Goal: Entertainment & Leisure: Browse casually

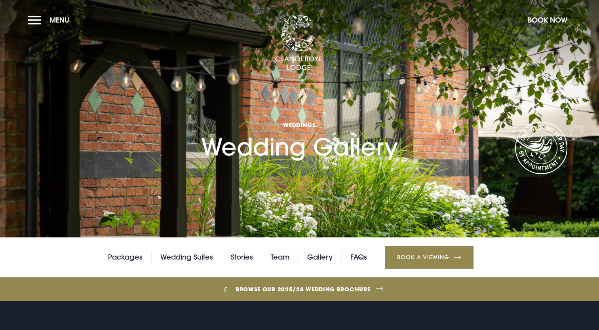
click at [378, 172] on section "Weddings Wedding Gallery" at bounding box center [299, 119] width 599 height 238
click at [345, 157] on h1 "Weddings Wedding Gallery" at bounding box center [299, 120] width 197 height 81
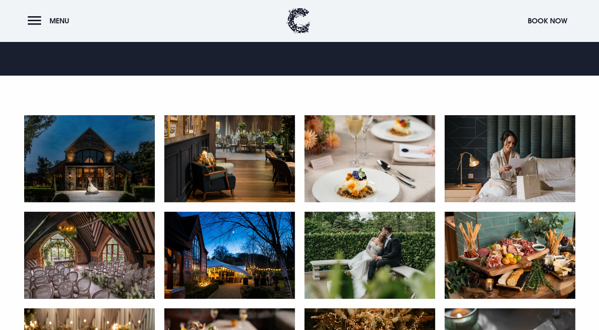
scroll to position [356, 0]
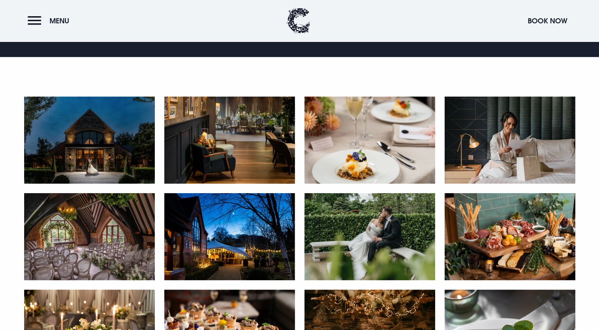
click at [81, 143] on img at bounding box center [89, 140] width 131 height 87
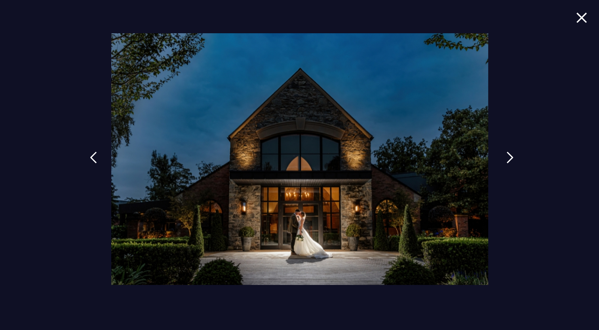
click at [505, 160] on link at bounding box center [510, 163] width 20 height 36
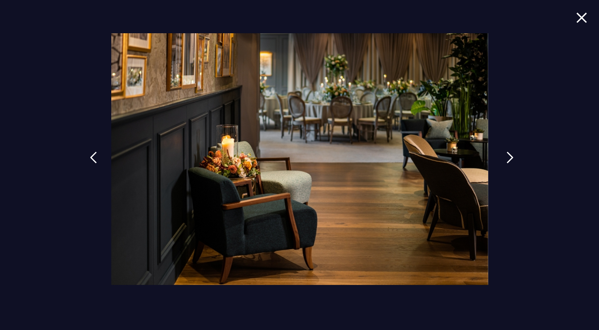
click at [505, 160] on link at bounding box center [510, 163] width 20 height 36
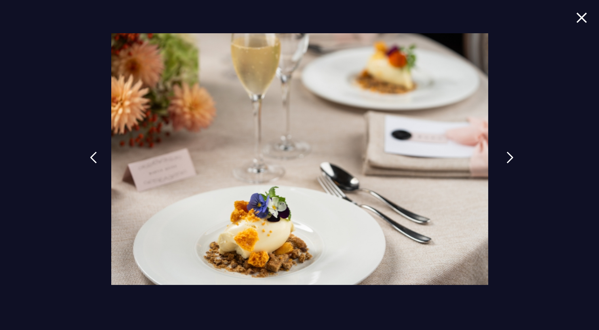
click at [505, 160] on link at bounding box center [510, 163] width 20 height 36
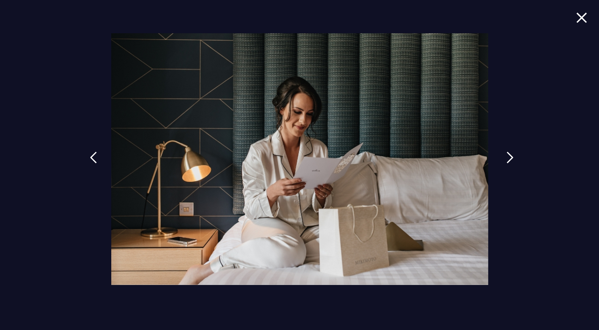
click at [505, 160] on link at bounding box center [510, 163] width 20 height 36
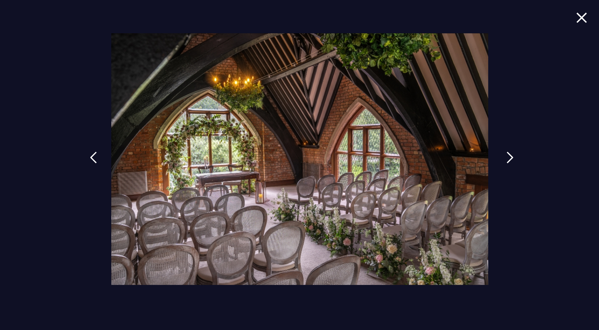
click at [505, 160] on link at bounding box center [510, 163] width 20 height 36
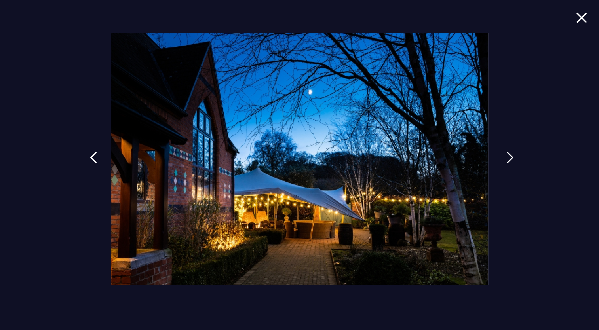
click at [505, 160] on link at bounding box center [510, 163] width 20 height 36
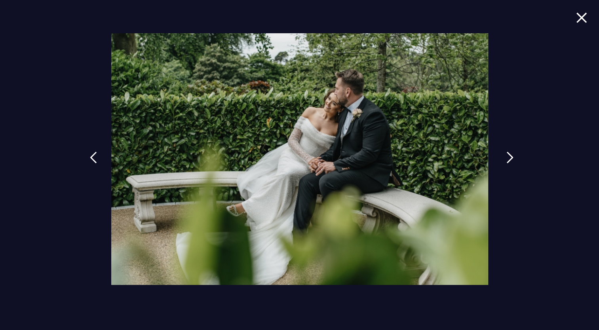
click at [505, 160] on link at bounding box center [510, 163] width 20 height 36
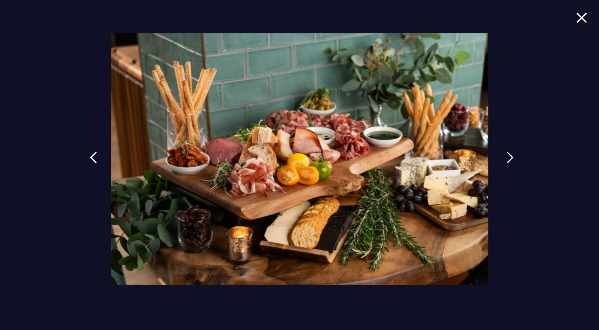
click at [505, 160] on link at bounding box center [510, 163] width 20 height 36
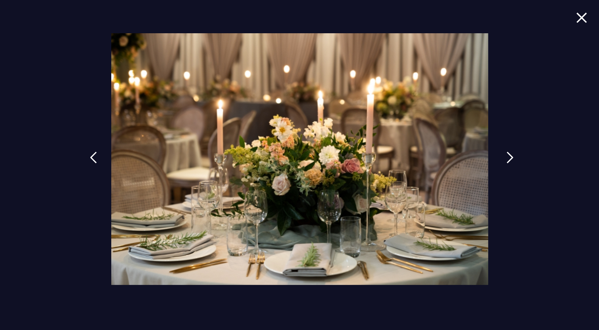
click at [505, 160] on link at bounding box center [510, 163] width 20 height 36
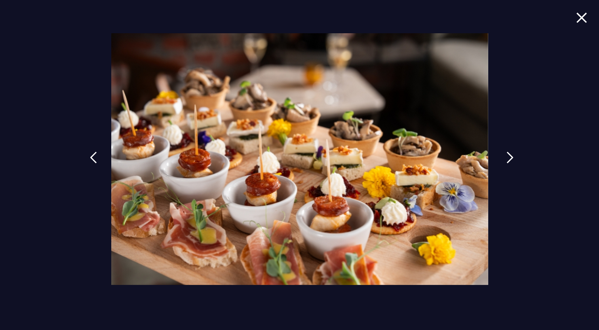
click at [505, 160] on link at bounding box center [510, 163] width 20 height 36
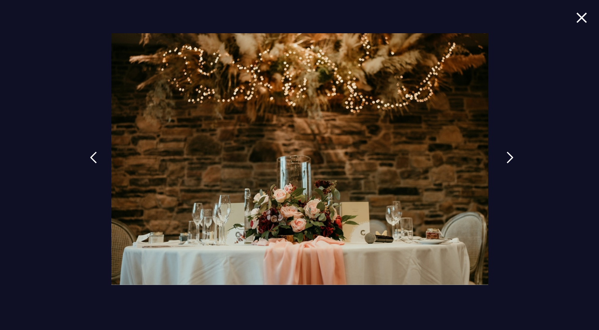
click at [505, 160] on link at bounding box center [510, 163] width 20 height 36
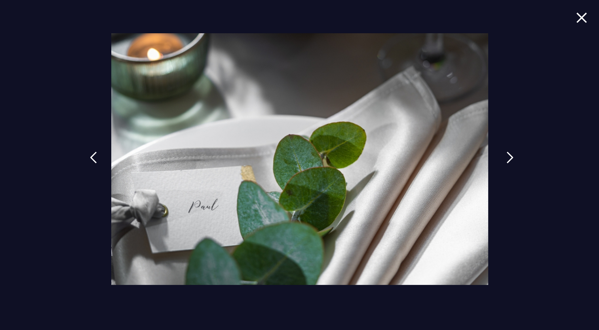
click at [505, 160] on link at bounding box center [510, 163] width 20 height 36
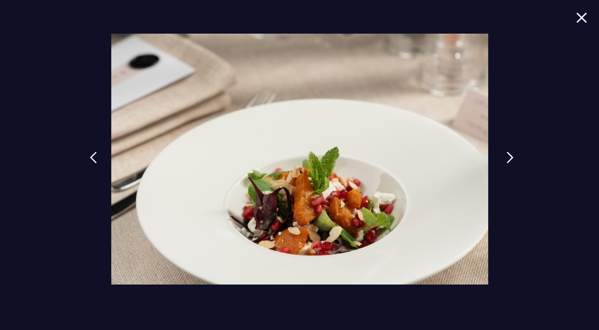
click at [505, 160] on link at bounding box center [510, 163] width 20 height 36
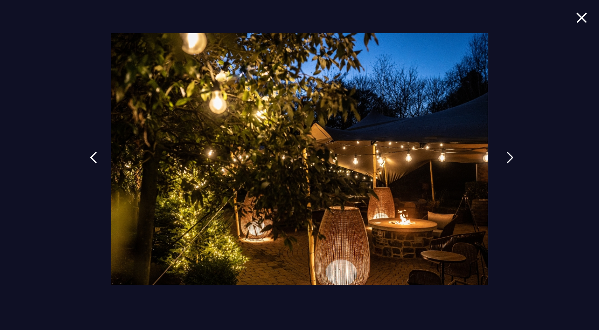
click at [505, 160] on link at bounding box center [510, 163] width 20 height 36
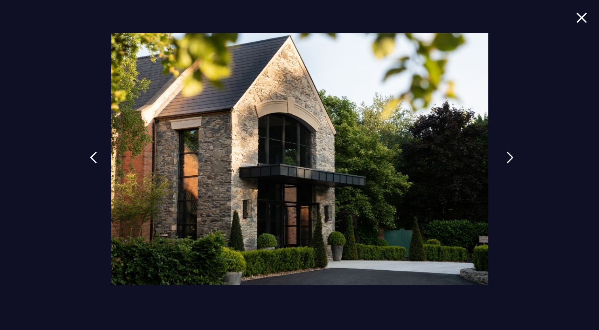
click at [505, 160] on link at bounding box center [510, 163] width 20 height 36
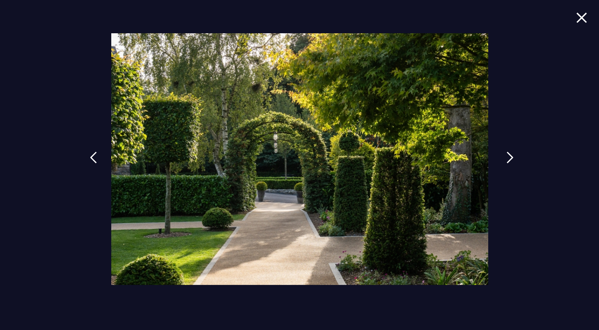
click at [505, 160] on link at bounding box center [510, 163] width 20 height 36
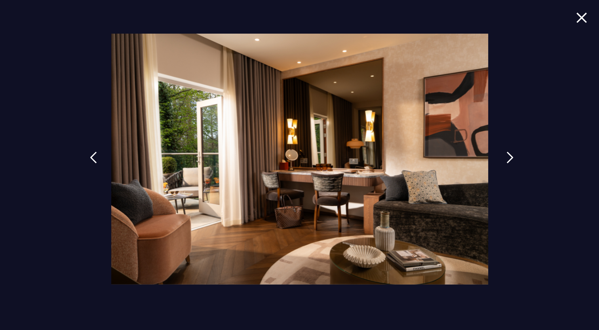
click at [505, 160] on link at bounding box center [510, 163] width 20 height 36
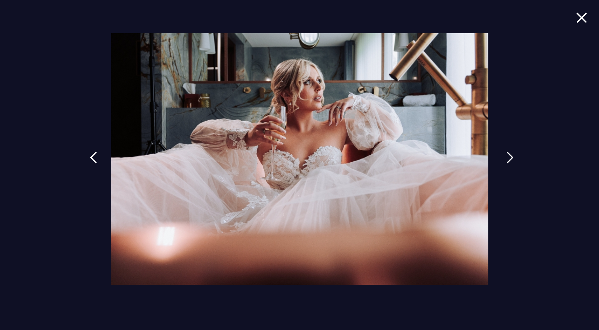
click at [505, 160] on link at bounding box center [510, 163] width 20 height 36
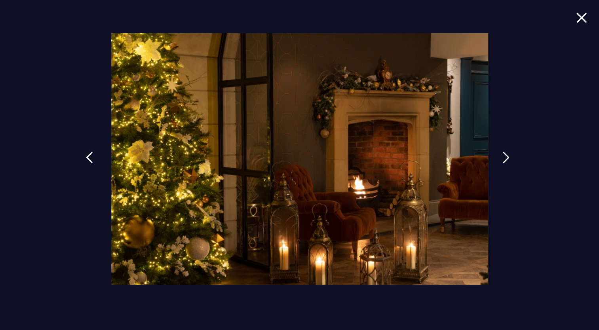
click at [97, 160] on link at bounding box center [90, 163] width 20 height 36
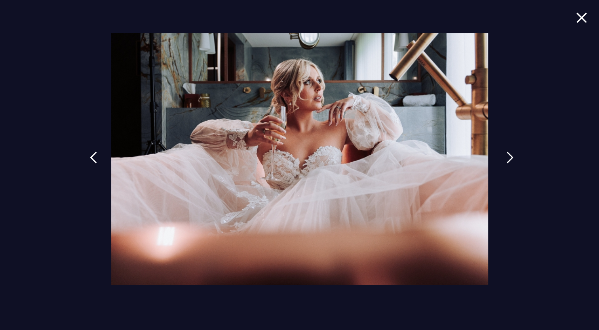
click at [504, 161] on link at bounding box center [510, 163] width 20 height 36
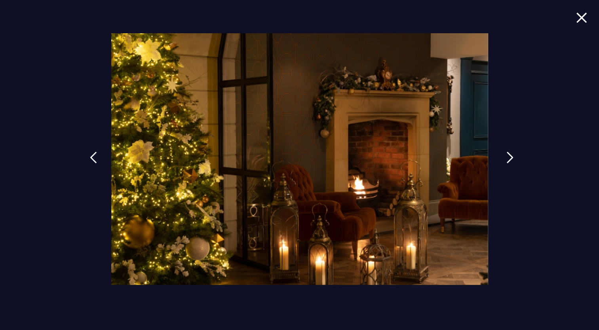
click at [504, 161] on link at bounding box center [510, 163] width 20 height 36
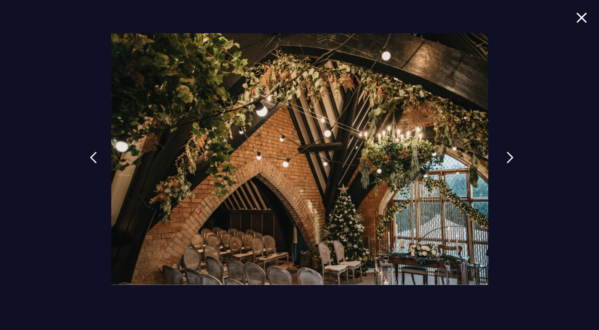
click at [504, 161] on link at bounding box center [510, 163] width 20 height 36
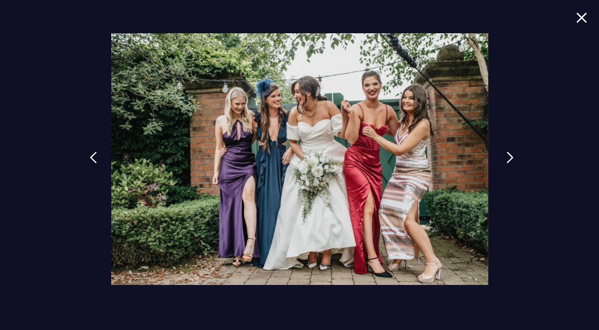
click at [504, 161] on link at bounding box center [510, 163] width 20 height 36
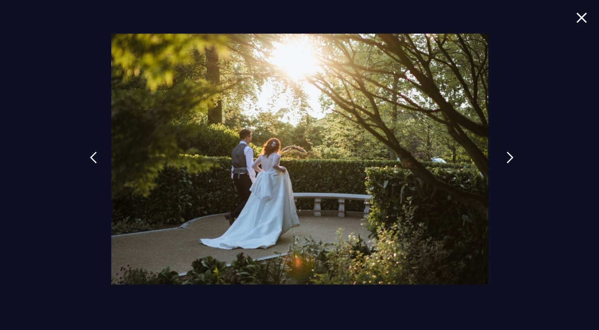
click at [504, 161] on link at bounding box center [510, 163] width 20 height 36
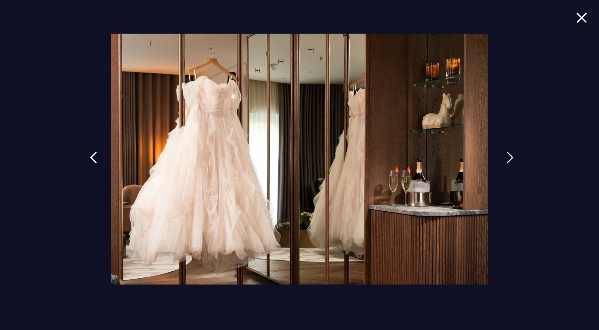
click at [504, 161] on link at bounding box center [510, 163] width 20 height 36
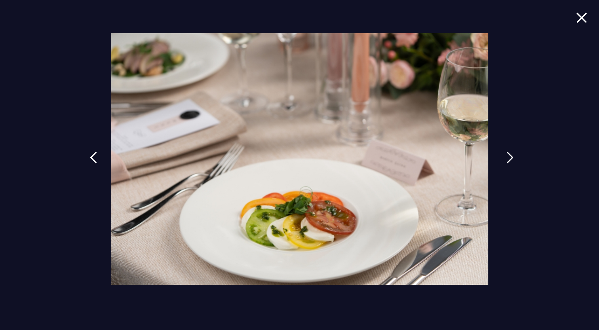
click at [504, 161] on link at bounding box center [510, 163] width 20 height 36
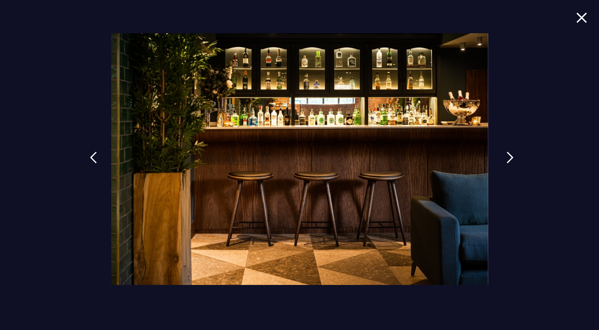
click at [504, 161] on link at bounding box center [510, 163] width 20 height 36
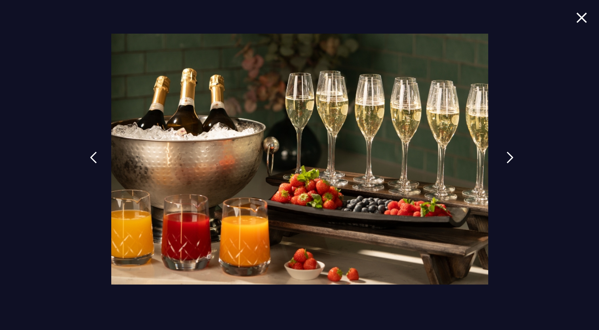
click at [504, 161] on link at bounding box center [510, 163] width 20 height 36
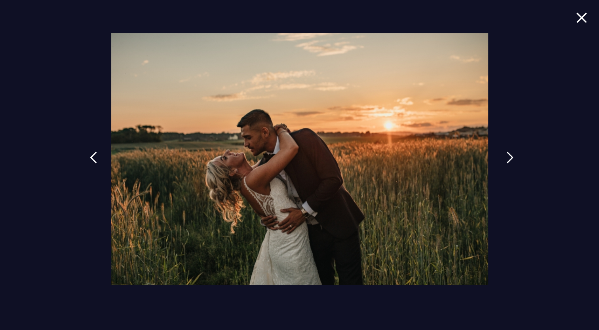
click at [504, 161] on link at bounding box center [510, 163] width 20 height 36
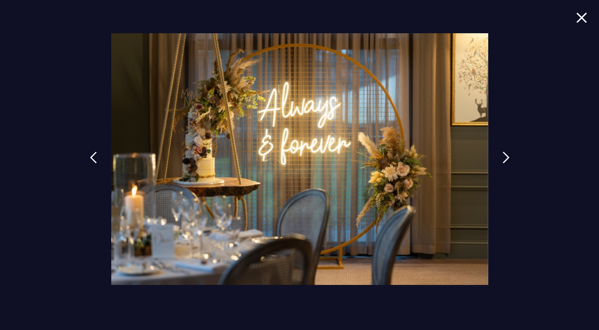
click at [583, 25] on span at bounding box center [581, 23] width 11 height 23
